Goal: Task Accomplishment & Management: Manage account settings

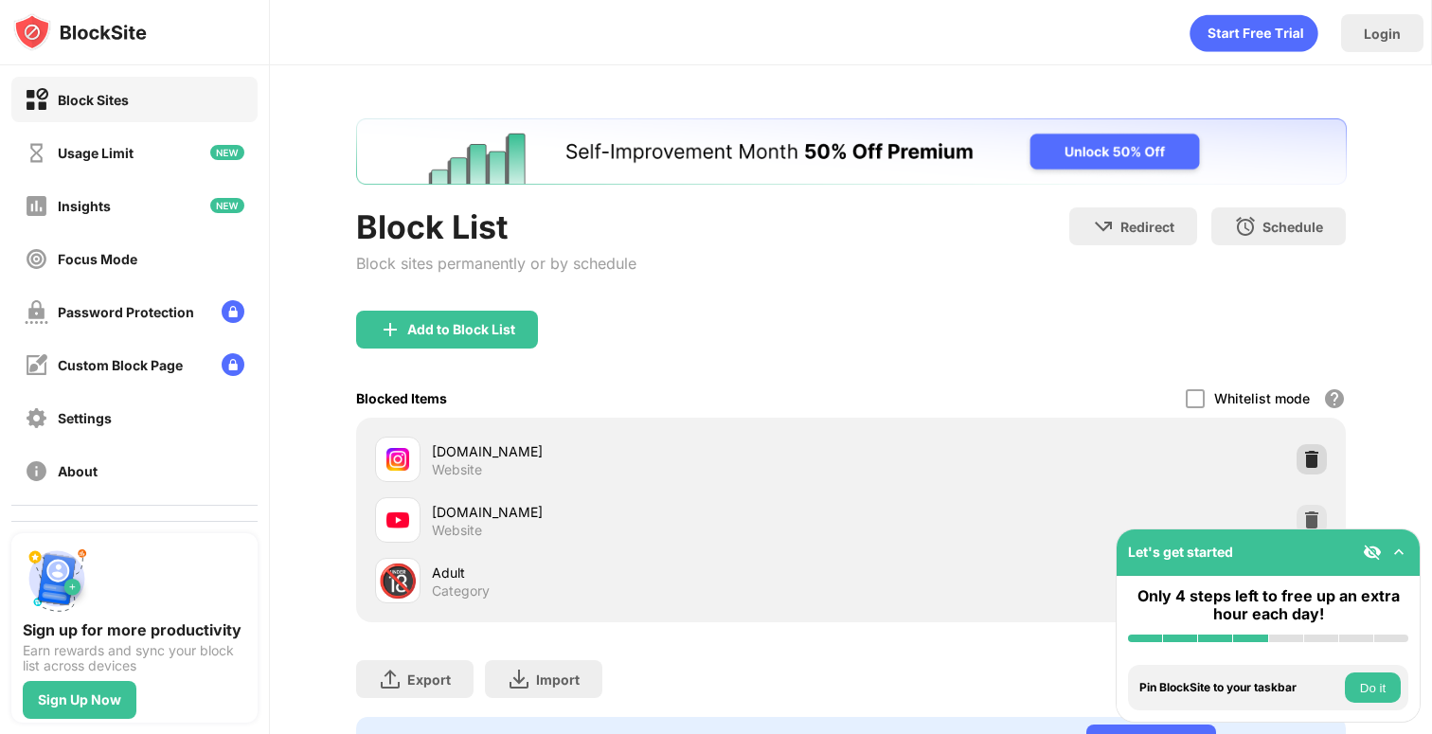
click at [1317, 460] on img at bounding box center [1311, 459] width 19 height 19
